Goal: Information Seeking & Learning: Check status

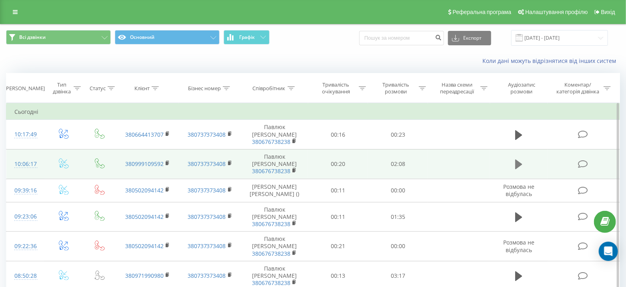
click at [518, 159] on icon at bounding box center [519, 164] width 7 height 10
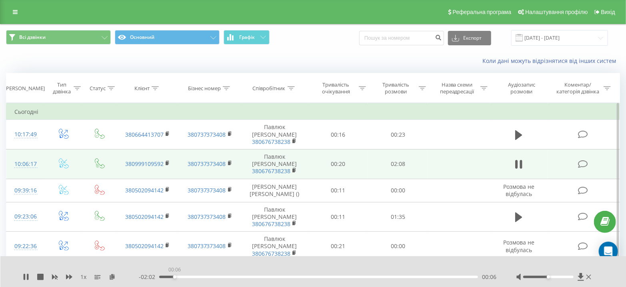
click at [175, 277] on div "00:06" at bounding box center [318, 276] width 319 height 2
click at [200, 275] on div "00:16" at bounding box center [318, 276] width 319 height 2
click at [221, 275] on div "00:18" at bounding box center [318, 276] width 319 height 2
click at [177, 275] on div "00:26" at bounding box center [318, 276] width 319 height 2
drag, startPoint x: 26, startPoint y: 276, endPoint x: 33, endPoint y: 271, distance: 8.8
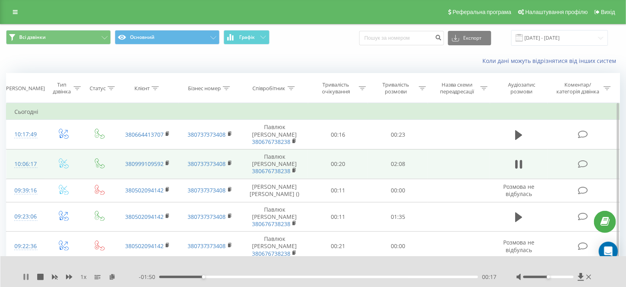
click at [26, 276] on icon at bounding box center [26, 276] width 6 height 6
click at [15, 10] on icon at bounding box center [15, 12] width 5 height 6
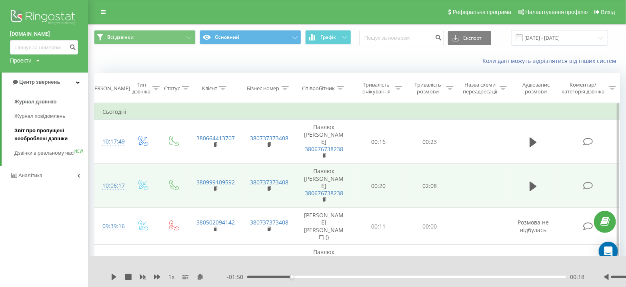
click at [30, 132] on span "Звіт про пропущені необроблені дзвінки" at bounding box center [49, 134] width 70 height 16
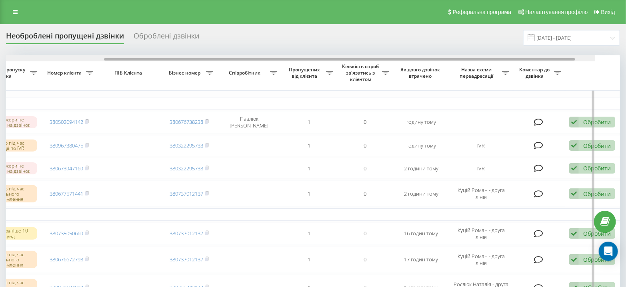
scroll to position [0, 186]
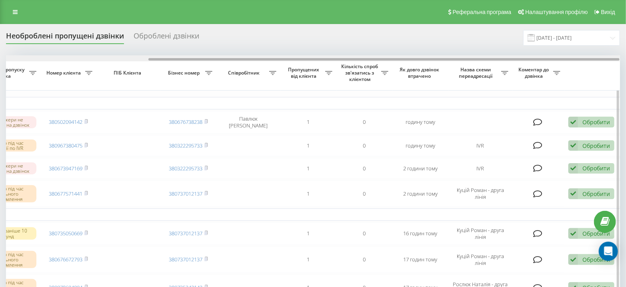
drag, startPoint x: 273, startPoint y: 59, endPoint x: 502, endPoint y: 58, distance: 229.0
click at [502, 58] on div at bounding box center [385, 59] width 472 height 2
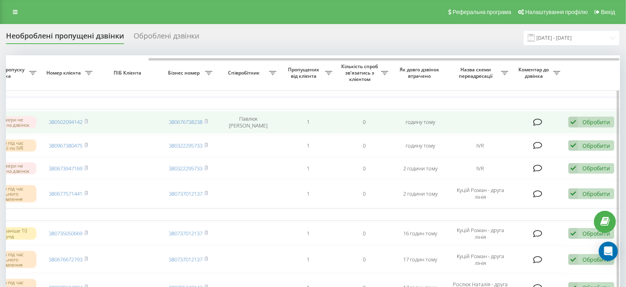
click at [579, 118] on div "Обробити Не вдалося зв'язатися Зв'язався з клієнтом за допомогою іншого каналу …" at bounding box center [592, 121] width 46 height 11
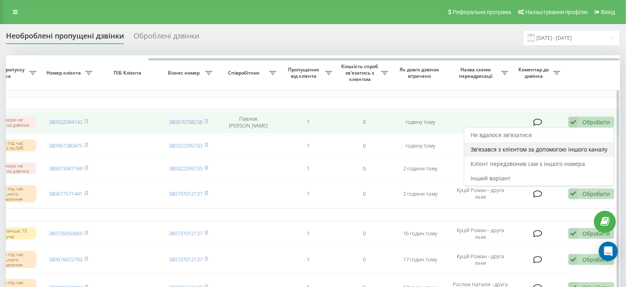
click at [530, 149] on span "Зв'язався з клієнтом за допомогою іншого каналу" at bounding box center [539, 149] width 137 height 8
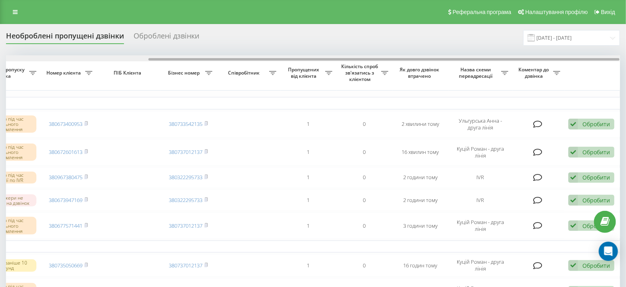
drag, startPoint x: 219, startPoint y: 58, endPoint x: 501, endPoint y: 59, distance: 282.2
click at [501, 59] on div at bounding box center [385, 59] width 472 height 2
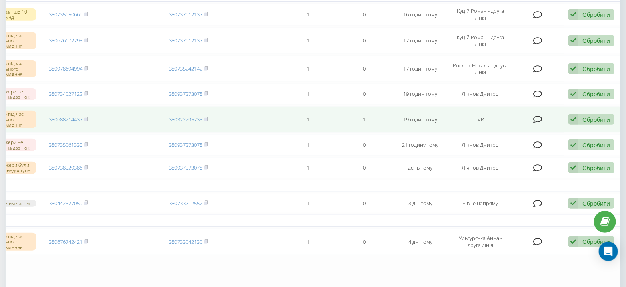
scroll to position [0, 0]
